Goal: Communication & Community: Answer question/provide support

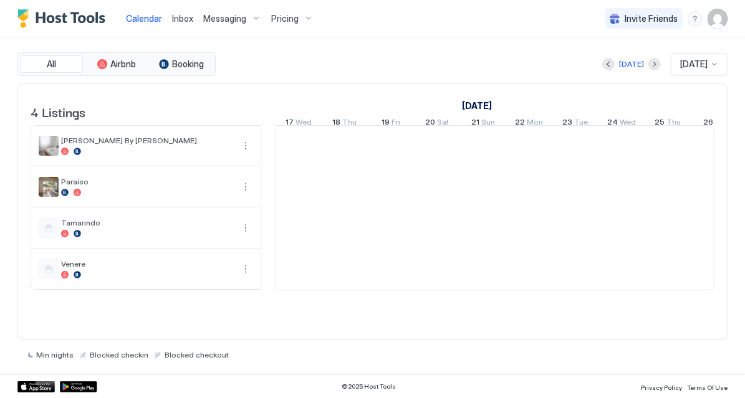
scroll to position [0, 692]
click at [188, 16] on span "Inbox" at bounding box center [182, 18] width 21 height 11
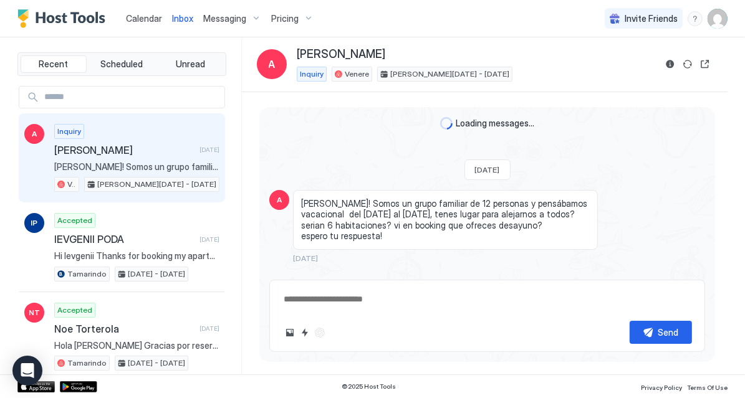
scroll to position [379, 0]
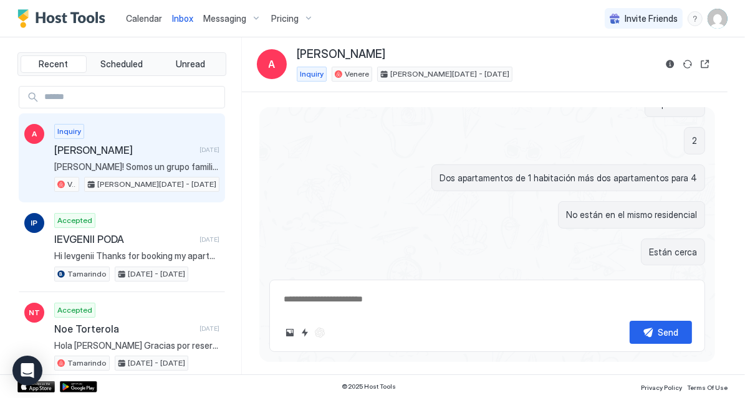
type textarea "*"
click at [130, 15] on span "Calendar" at bounding box center [144, 18] width 36 height 11
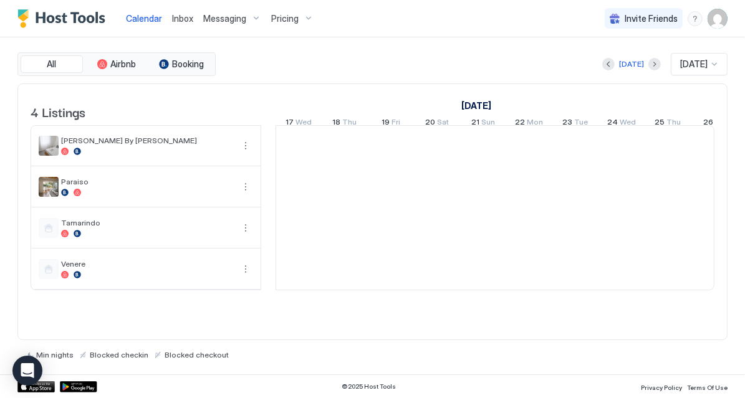
scroll to position [0, 692]
